Goal: Information Seeking & Learning: Learn about a topic

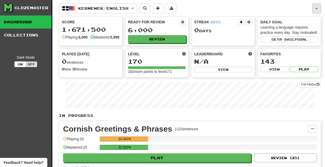
click at [318, 8] on button "button" at bounding box center [316, 8] width 9 height 10
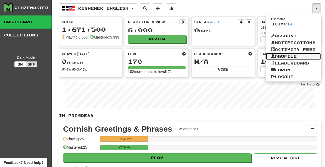
click at [296, 56] on link "Profile" at bounding box center [293, 56] width 55 height 7
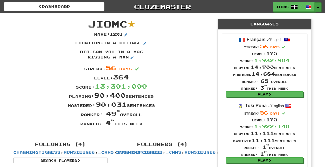
click at [318, 7] on button "Toggle Dropdown" at bounding box center [318, 6] width 7 height 9
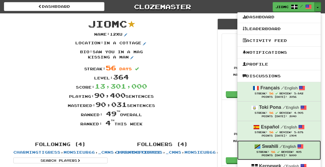
click at [283, 148] on small "/ English" at bounding box center [288, 146] width 16 height 4
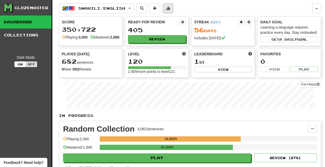
click at [170, 8] on span at bounding box center [168, 8] width 4 height 4
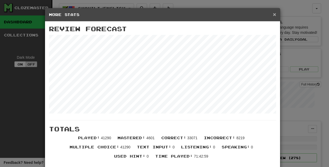
click at [273, 15] on span "×" at bounding box center [274, 14] width 3 height 6
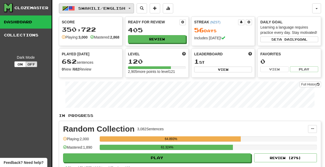
click at [125, 8] on span "Swahili / English" at bounding box center [101, 8] width 47 height 4
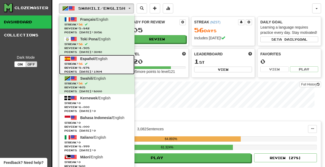
click at [110, 63] on span "Streak: 56" at bounding box center [96, 64] width 65 height 4
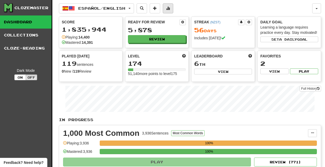
click at [170, 8] on span at bounding box center [168, 8] width 4 height 4
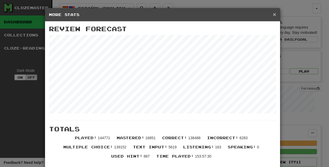
click at [273, 15] on span "×" at bounding box center [274, 14] width 3 height 6
